Goal: Information Seeking & Learning: Learn about a topic

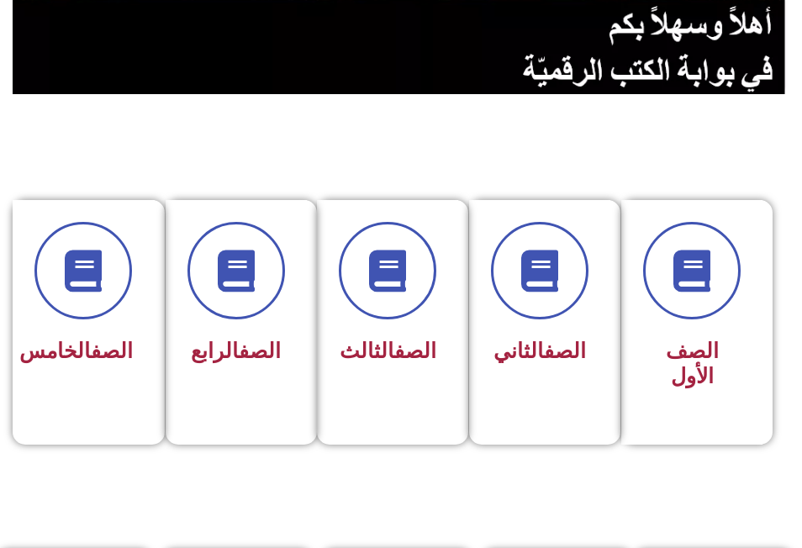
scroll to position [336, 0]
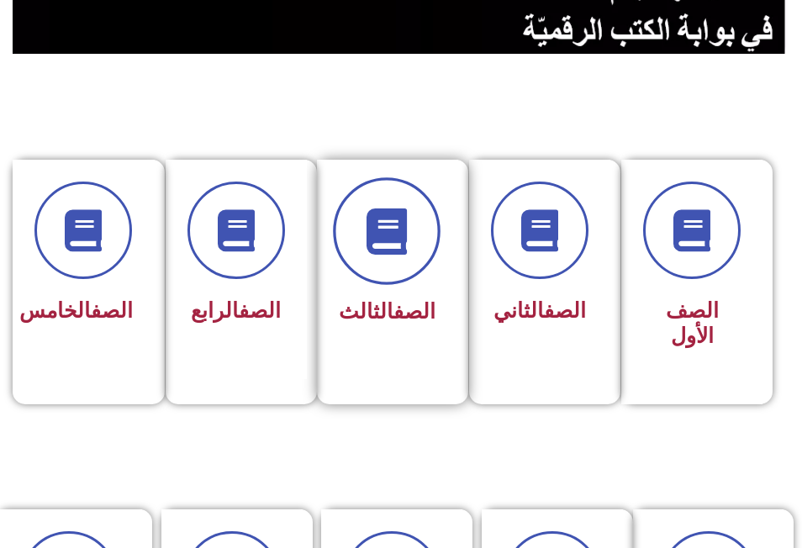
click at [395, 262] on span at bounding box center [388, 231] width 108 height 108
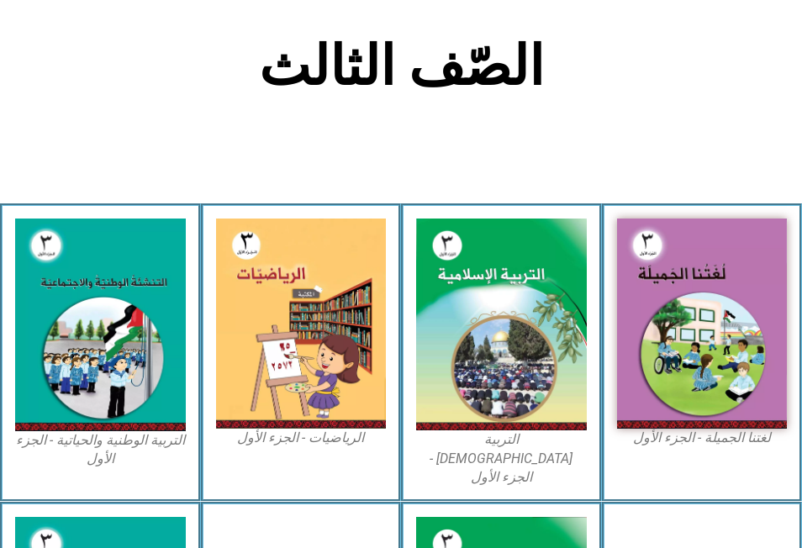
scroll to position [420, 0]
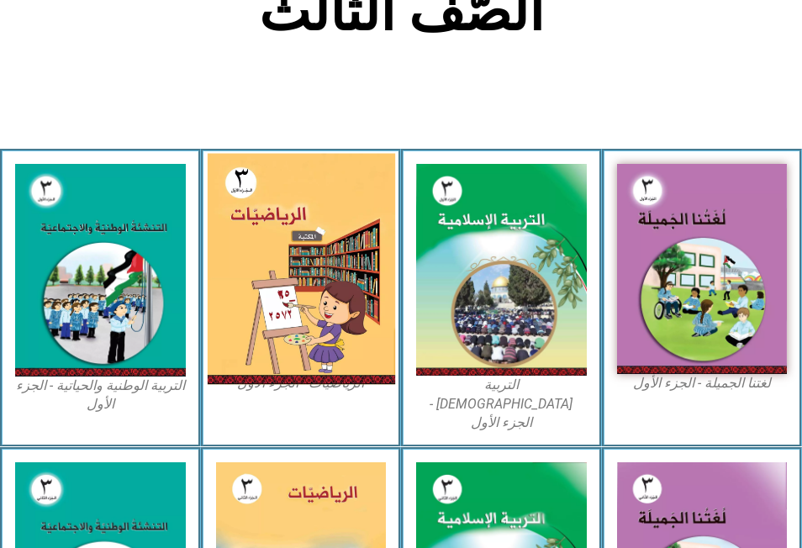
click at [372, 271] on img at bounding box center [300, 269] width 187 height 231
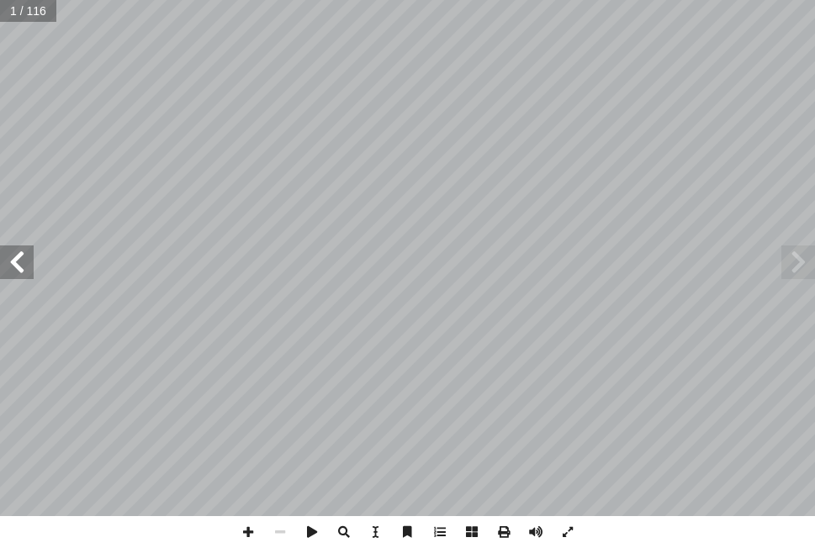
click at [22, 268] on span at bounding box center [17, 263] width 34 height 34
click at [24, 265] on span at bounding box center [17, 263] width 34 height 34
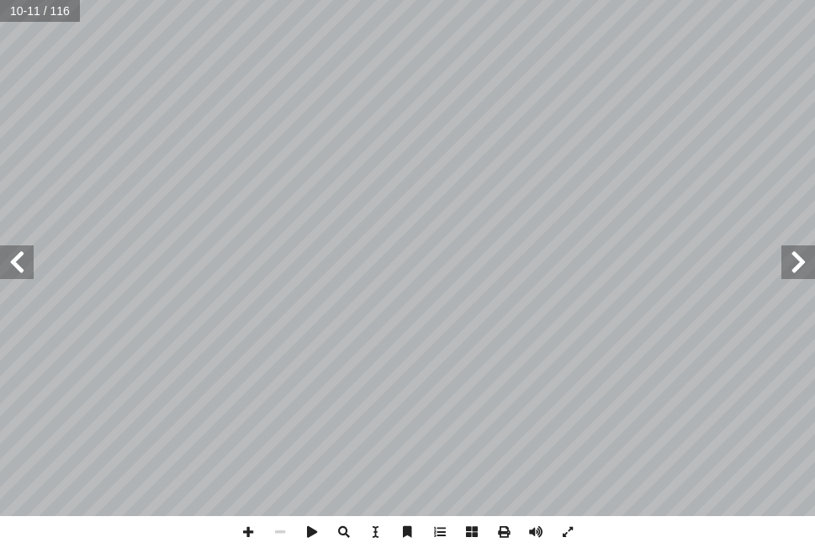
click at [24, 266] on span at bounding box center [17, 263] width 34 height 34
click at [792, 263] on span at bounding box center [798, 263] width 34 height 34
click at [274, 531] on span at bounding box center [280, 532] width 32 height 32
click at [795, 260] on span at bounding box center [798, 263] width 34 height 34
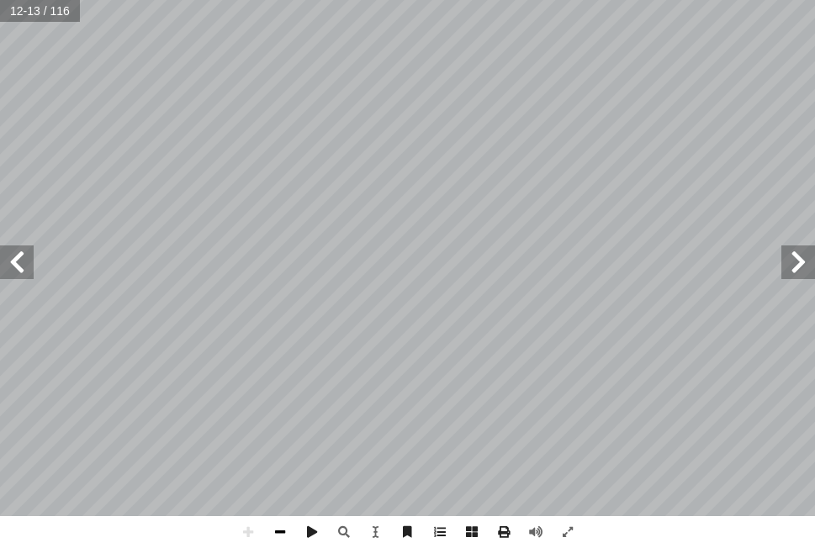
click at [283, 529] on span at bounding box center [280, 532] width 32 height 32
click at [19, 264] on span at bounding box center [17, 263] width 34 height 34
click at [282, 532] on span at bounding box center [280, 532] width 32 height 32
click at [281, 547] on div "١٠ ني � الث ُ س ْ ر ّ الد ١ ة َّ ي ِ ل ِ نز َ الم ُ ة َ القيم لكل فرد الحق في ا…" at bounding box center [407, 274] width 815 height 548
